Goal: Information Seeking & Learning: Learn about a topic

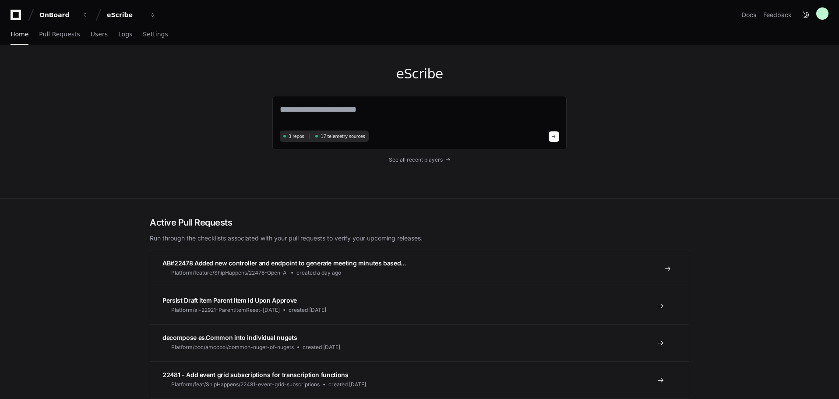
drag, startPoint x: 208, startPoint y: 260, endPoint x: 204, endPoint y: 256, distance: 5.3
click at [208, 260] on span "AB#22478 Added new controller and endpoint to generate meeting minutes based..." at bounding box center [284, 262] width 243 height 7
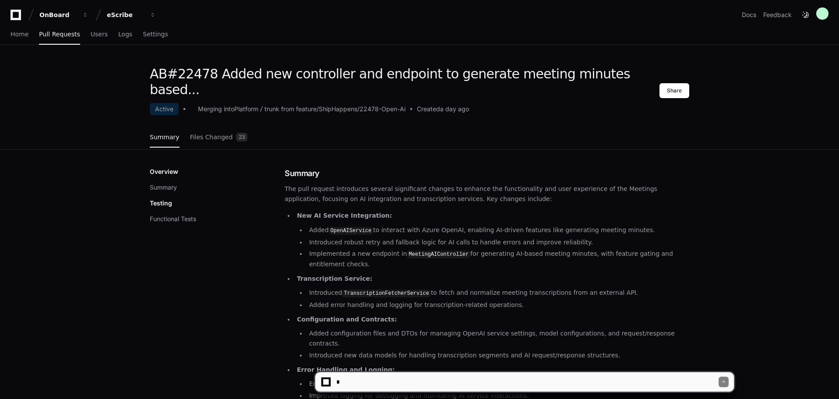
click at [404, 384] on textarea at bounding box center [527, 381] width 384 height 19
type textarea "**********"
